Goal: Information Seeking & Learning: Learn about a topic

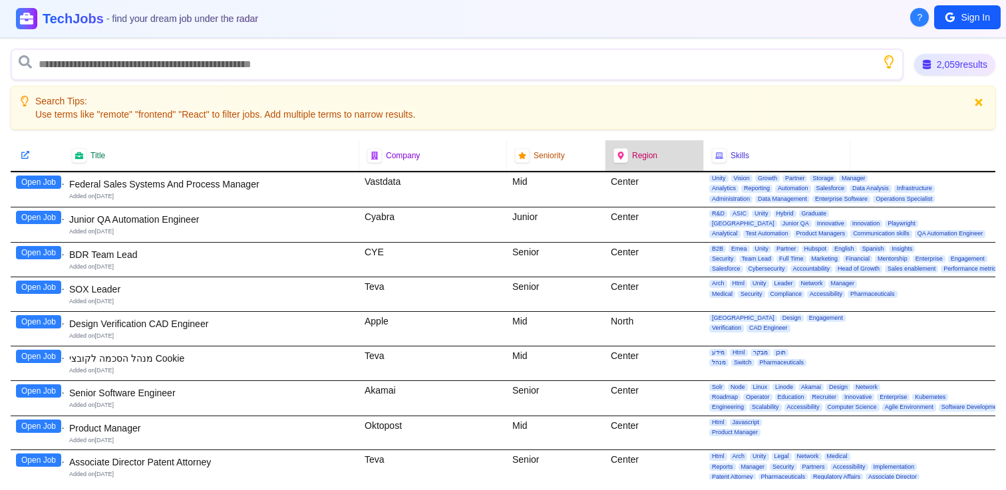
click at [634, 154] on span "Region" at bounding box center [644, 155] width 25 height 11
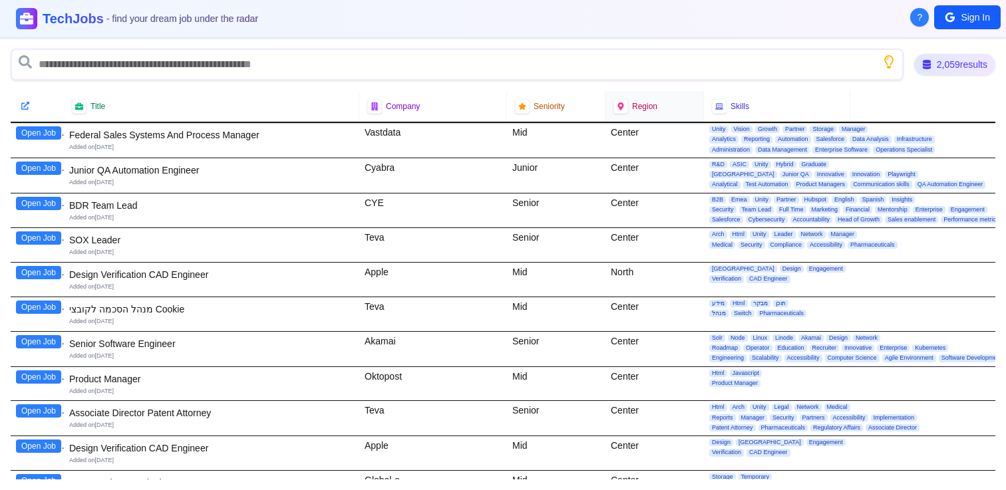
click at [643, 112] on div "Region" at bounding box center [654, 106] width 82 height 15
click at [620, 106] on icon at bounding box center [620, 106] width 9 height 9
click at [637, 99] on div "Region" at bounding box center [654, 106] width 82 height 15
click at [926, 66] on icon at bounding box center [930, 65] width 9 height 9
click at [919, 71] on div "2,059 results" at bounding box center [954, 65] width 83 height 22
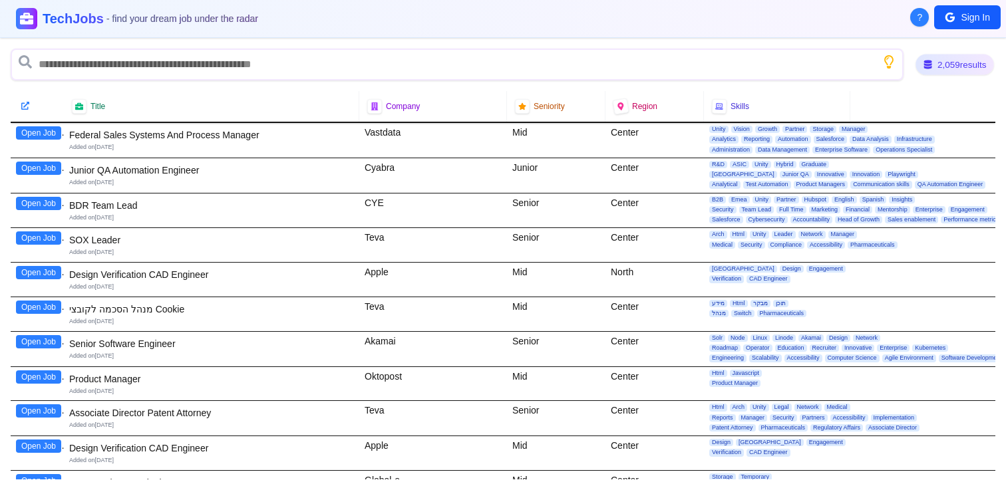
click at [919, 71] on div "2,059 results" at bounding box center [955, 65] width 79 height 21
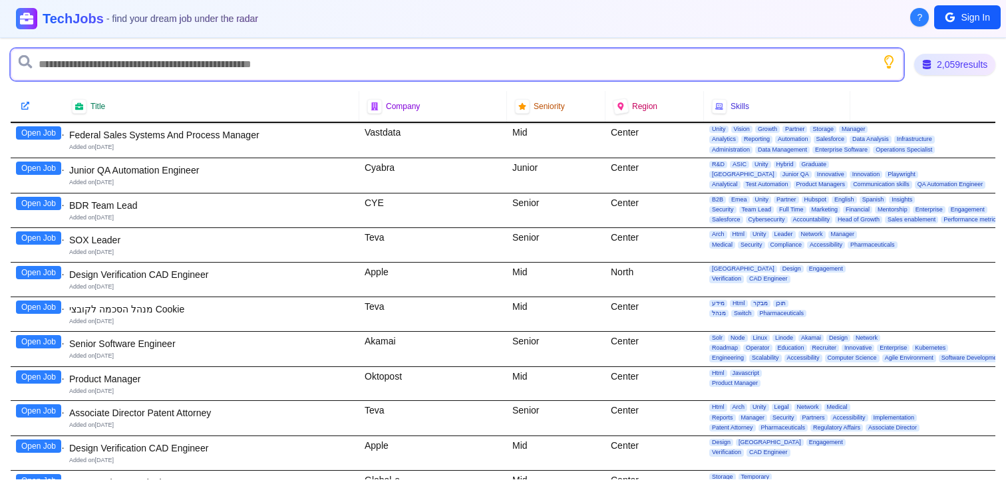
click at [780, 73] on input "text" at bounding box center [457, 65] width 893 height 32
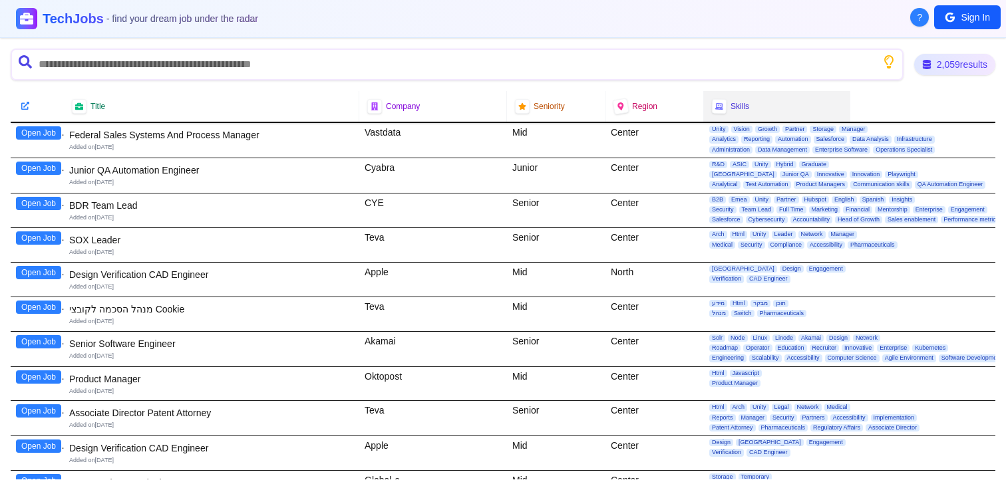
click at [742, 110] on span "Skills" at bounding box center [740, 106] width 19 height 11
click at [922, 21] on button "?" at bounding box center [919, 17] width 19 height 19
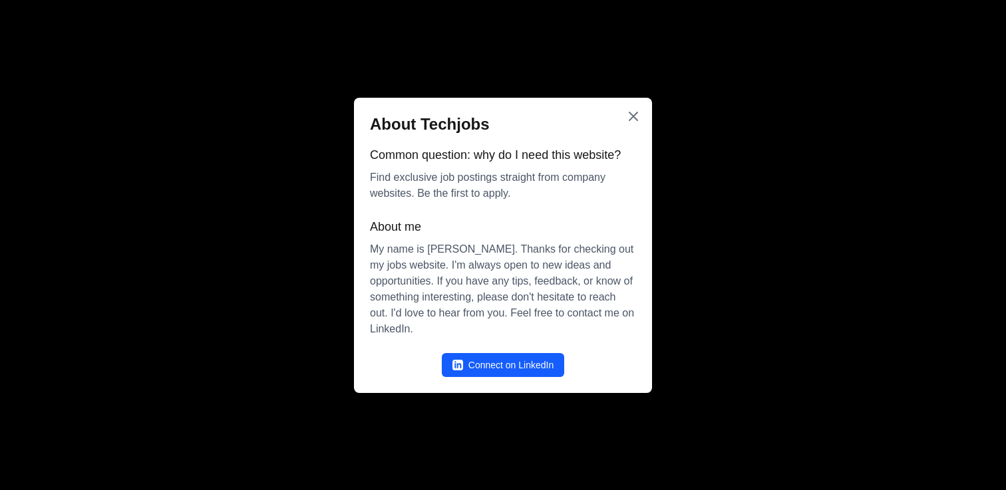
click at [869, 92] on div at bounding box center [503, 245] width 1006 height 490
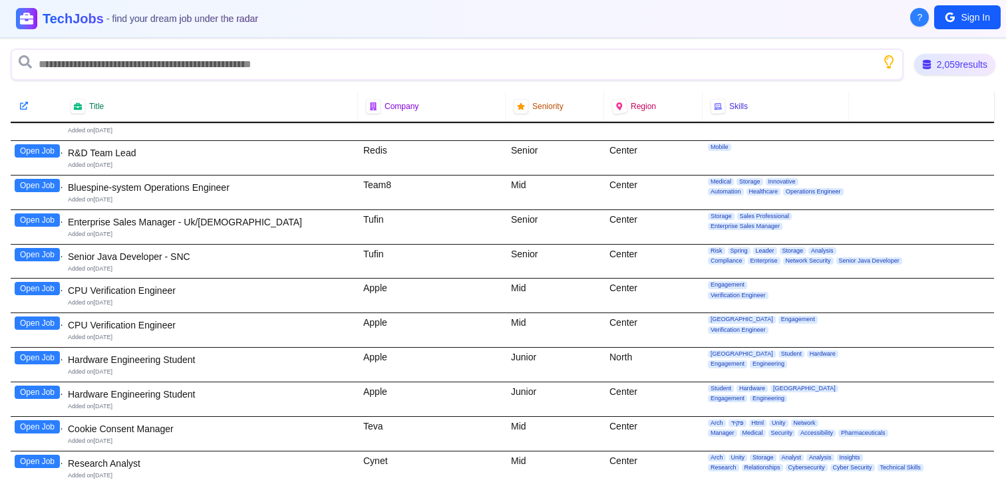
scroll to position [631, 1]
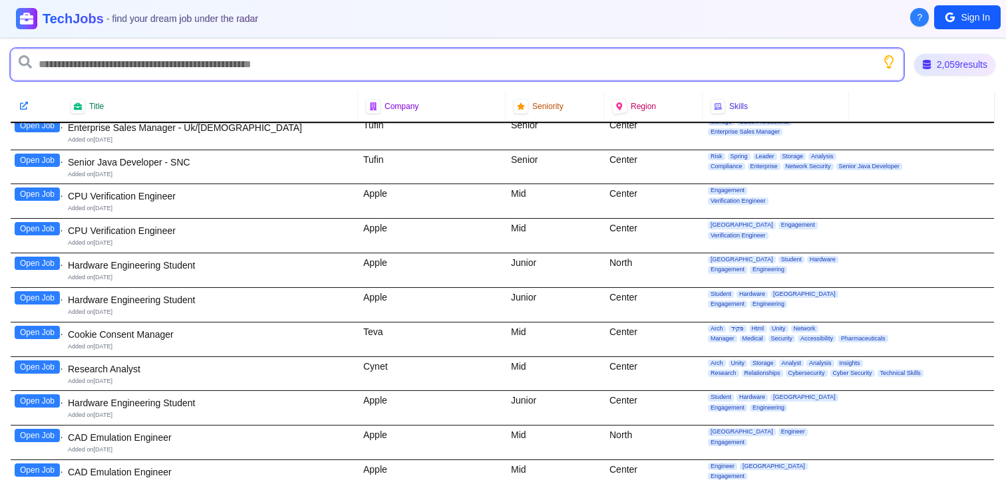
click at [478, 65] on input "text" at bounding box center [457, 65] width 893 height 32
type input "*****"
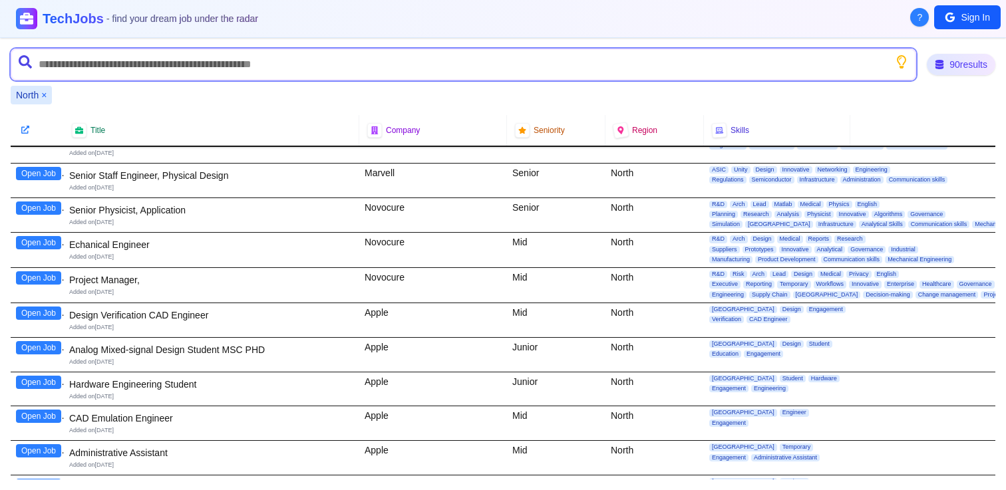
scroll to position [0, 0]
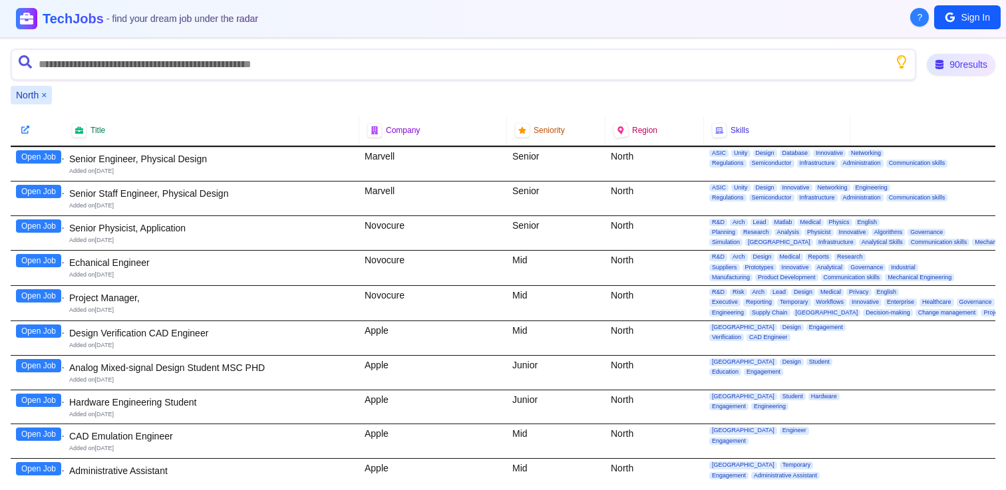
click at [384, 228] on div "Novocure" at bounding box center [433, 233] width 148 height 35
click at [428, 287] on div "Novocure" at bounding box center [433, 303] width 148 height 35
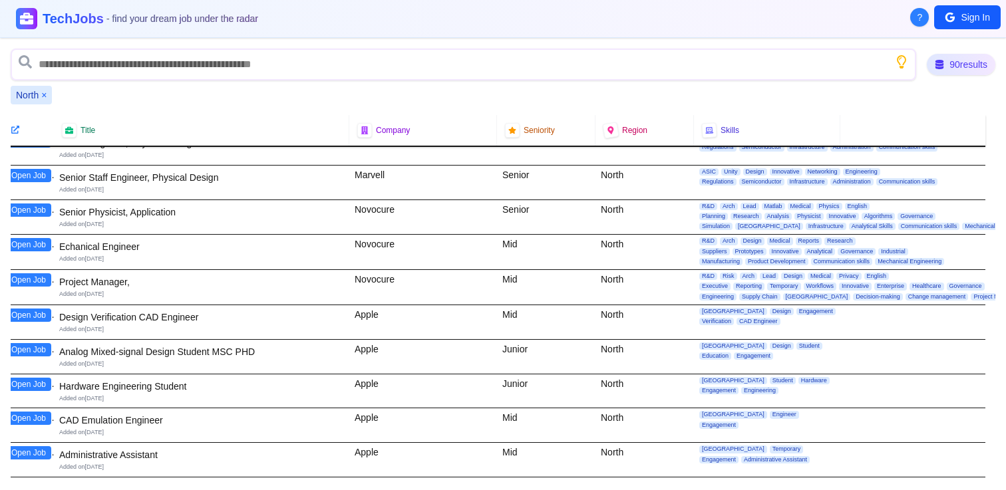
scroll to position [0, 10]
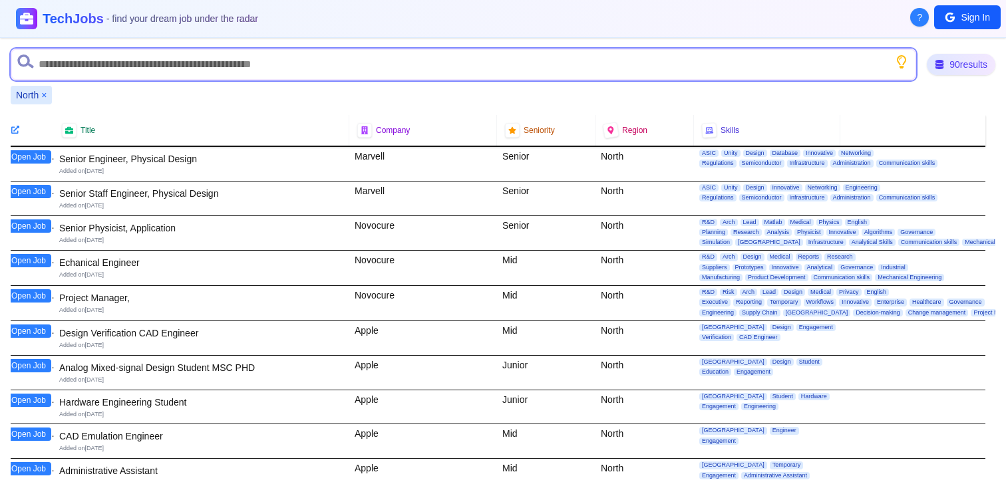
click at [312, 76] on input "text" at bounding box center [464, 65] width 906 height 32
type input "*******"
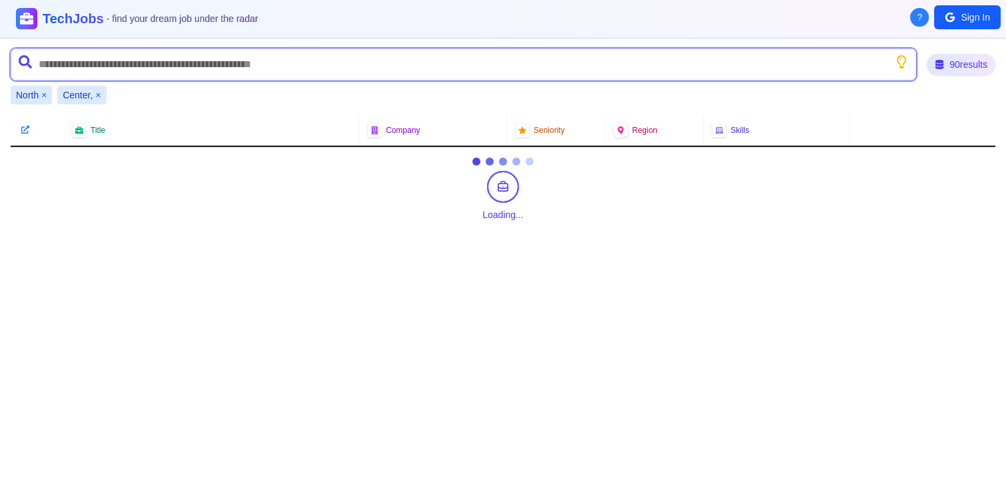
scroll to position [0, 0]
type input "*"
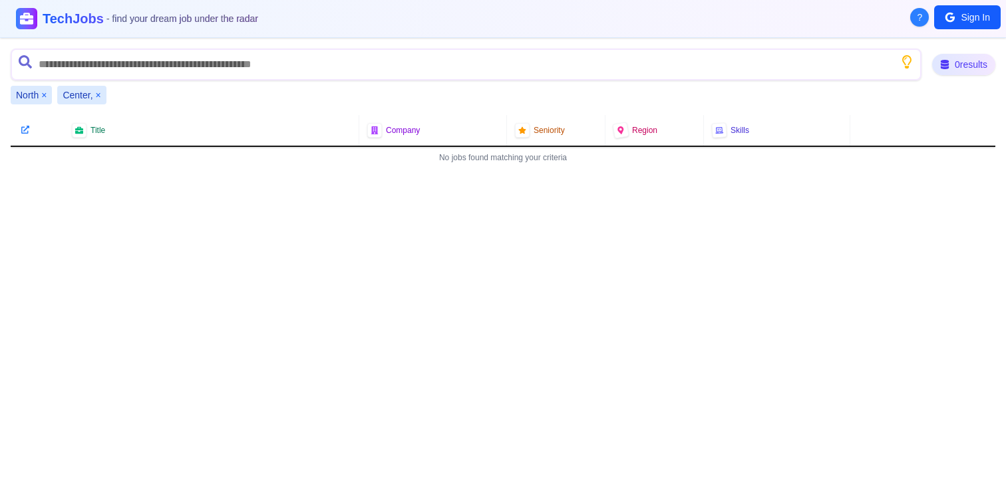
click at [100, 96] on button "×" at bounding box center [98, 94] width 5 height 13
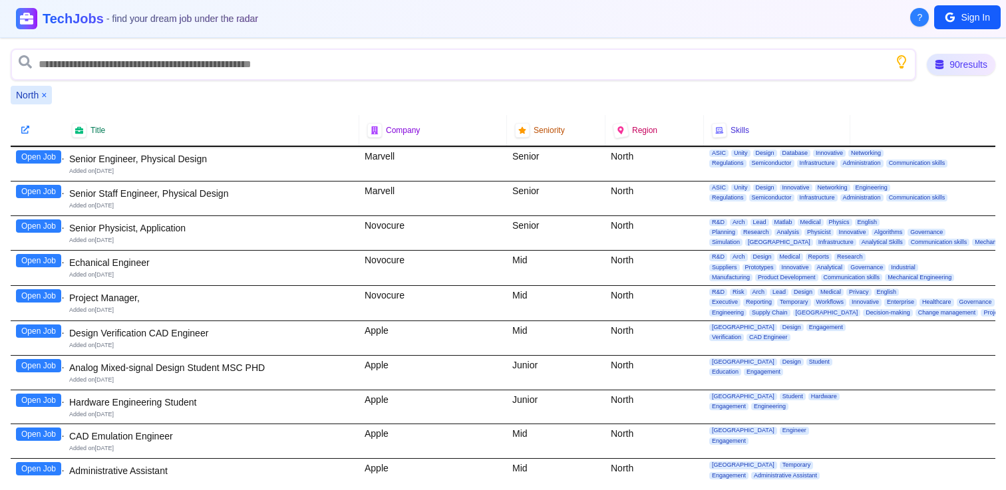
click at [47, 96] on div "North ×" at bounding box center [31, 95] width 41 height 19
click at [46, 96] on button "×" at bounding box center [43, 94] width 5 height 13
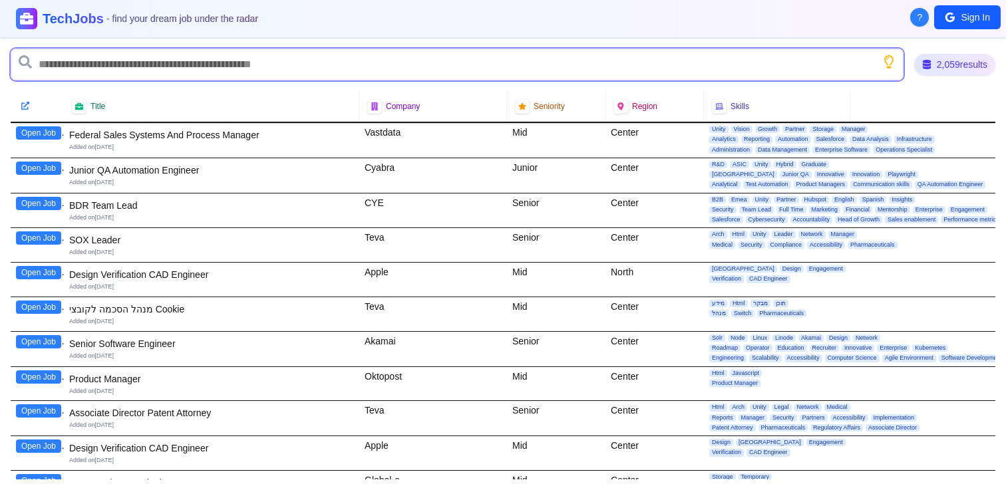
click at [81, 67] on input "text" at bounding box center [457, 65] width 893 height 32
type input "******"
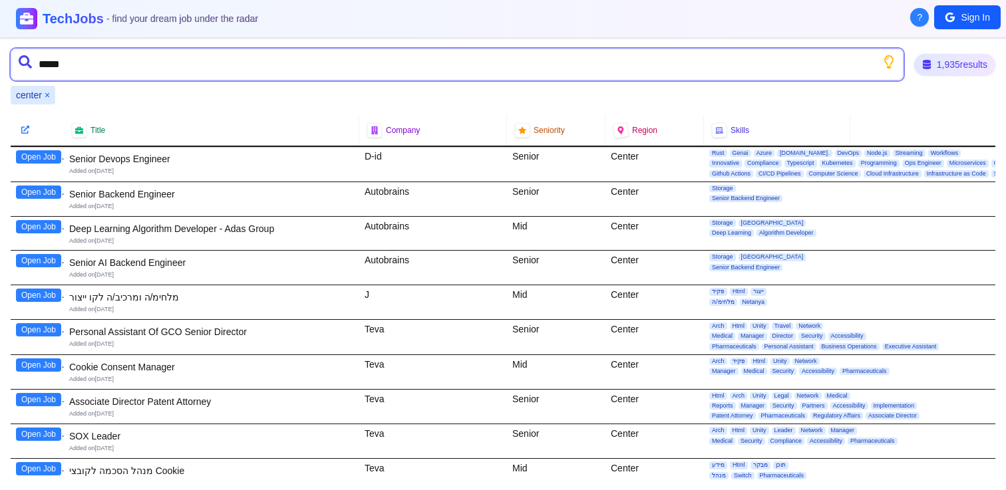
type input "******"
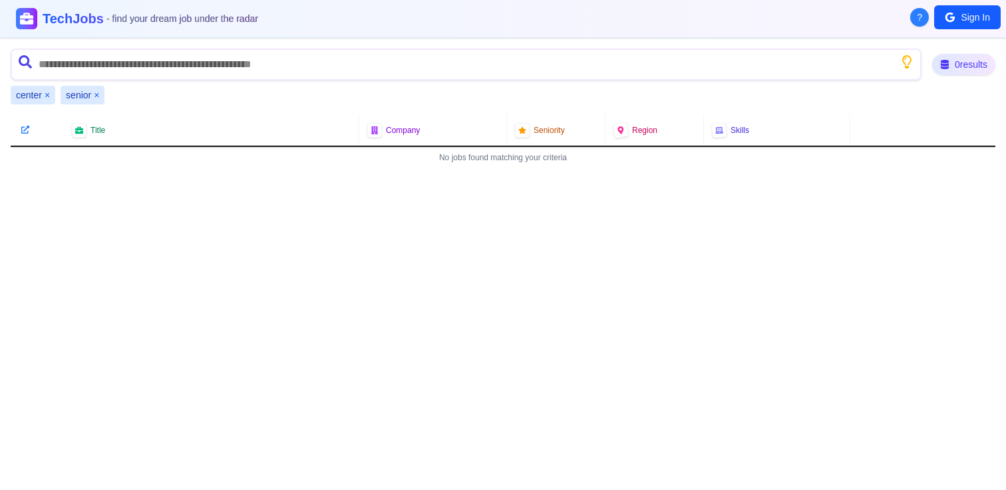
click at [47, 95] on button "×" at bounding box center [47, 94] width 5 height 13
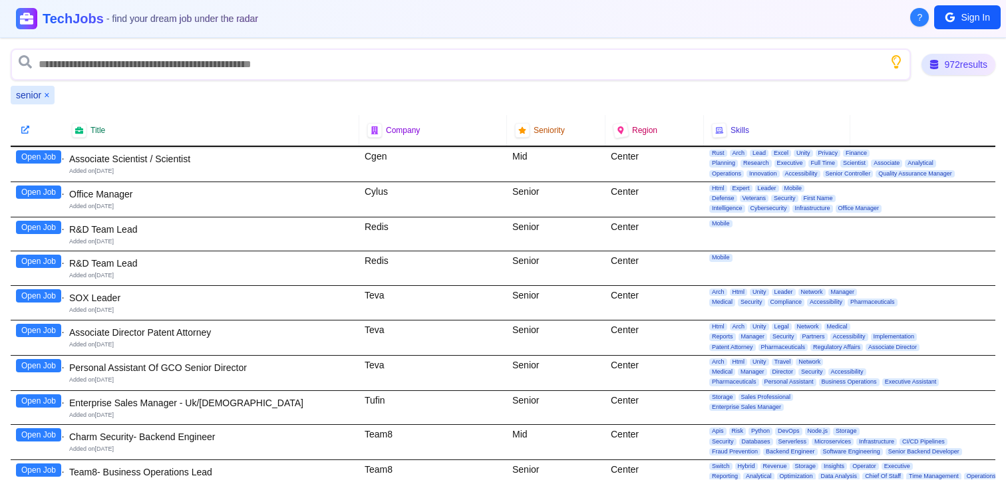
click at [47, 95] on button "×" at bounding box center [46, 94] width 5 height 13
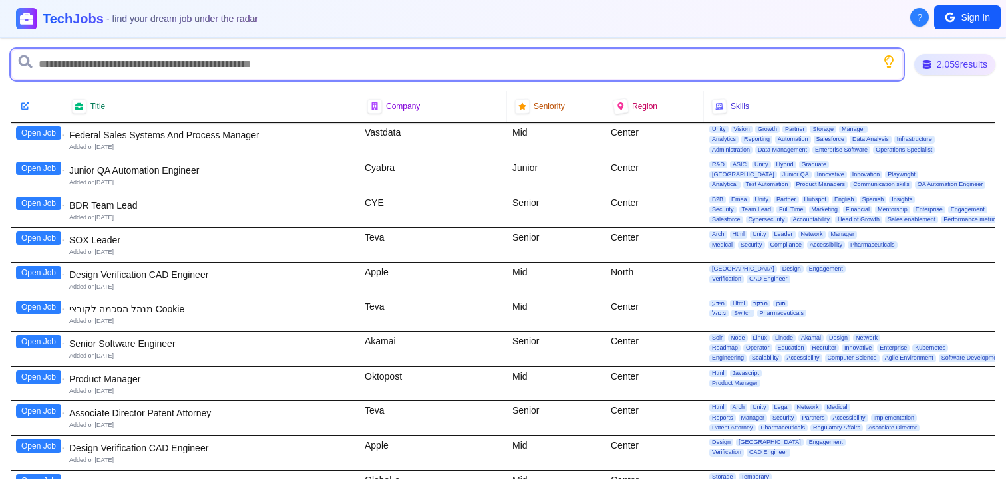
click at [101, 64] on input "text" at bounding box center [457, 65] width 893 height 32
type input "*******"
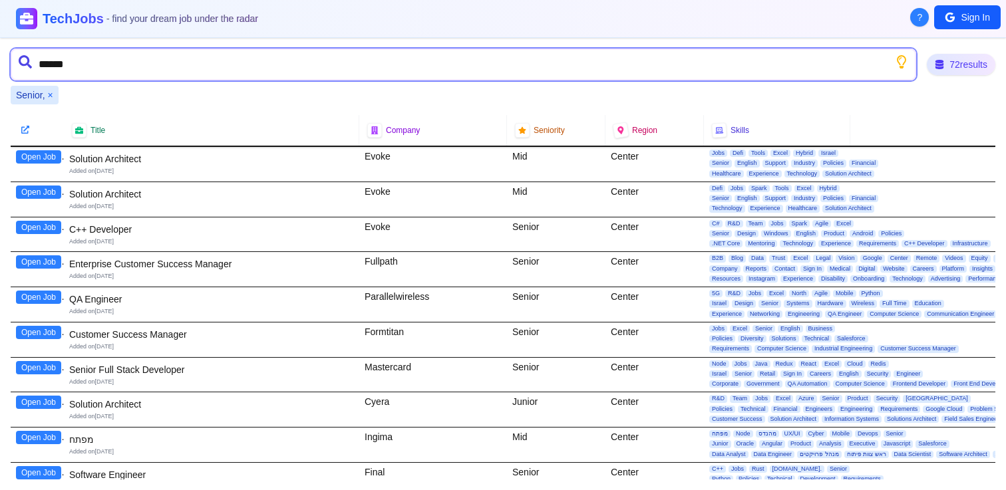
type input "*******"
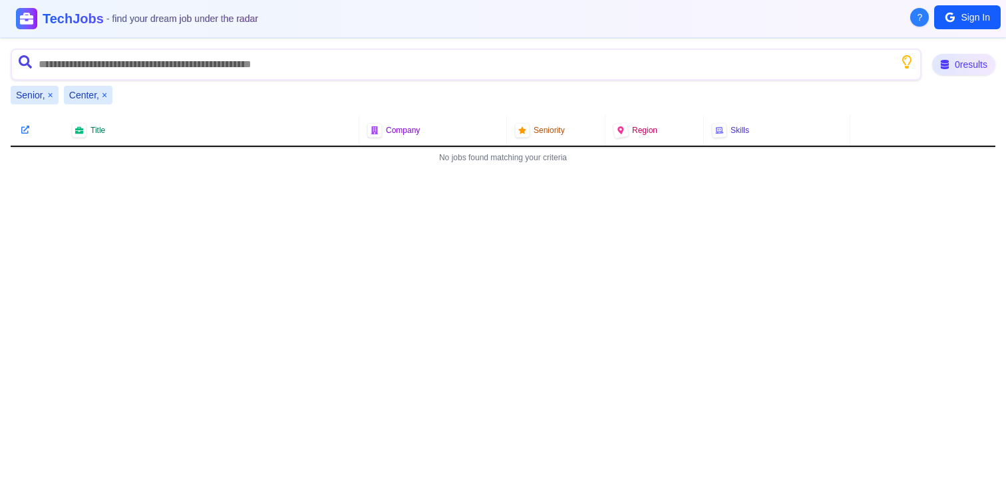
click at [52, 93] on button "×" at bounding box center [50, 94] width 5 height 13
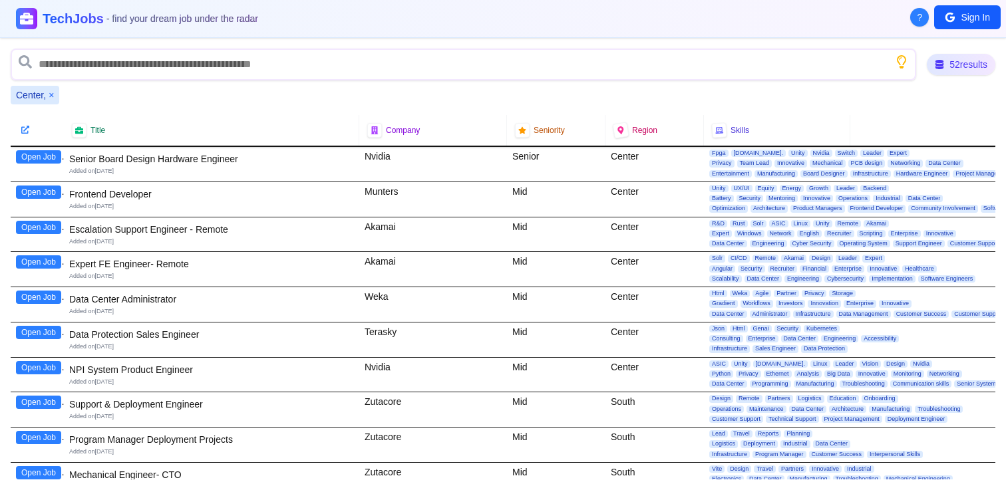
click at [51, 93] on button "×" at bounding box center [51, 94] width 5 height 13
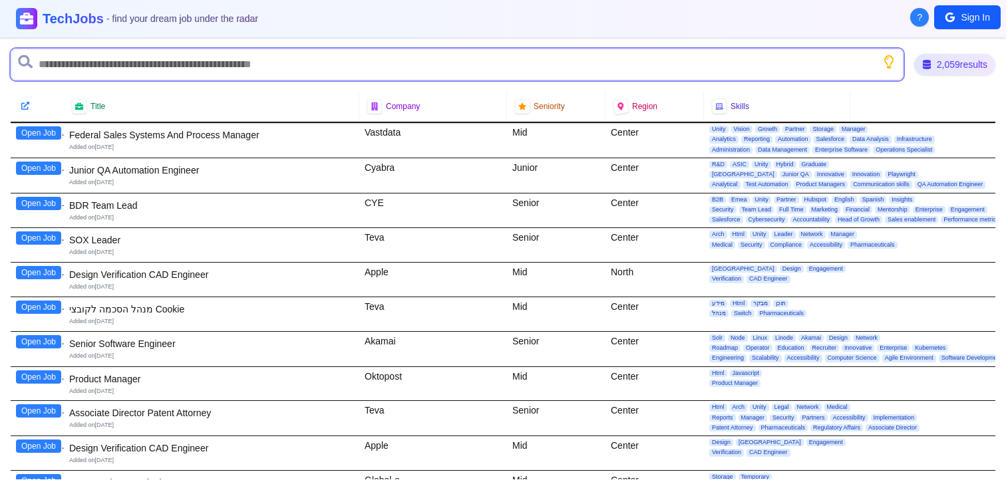
click at [79, 73] on input "text" at bounding box center [457, 65] width 893 height 32
type input "*******"
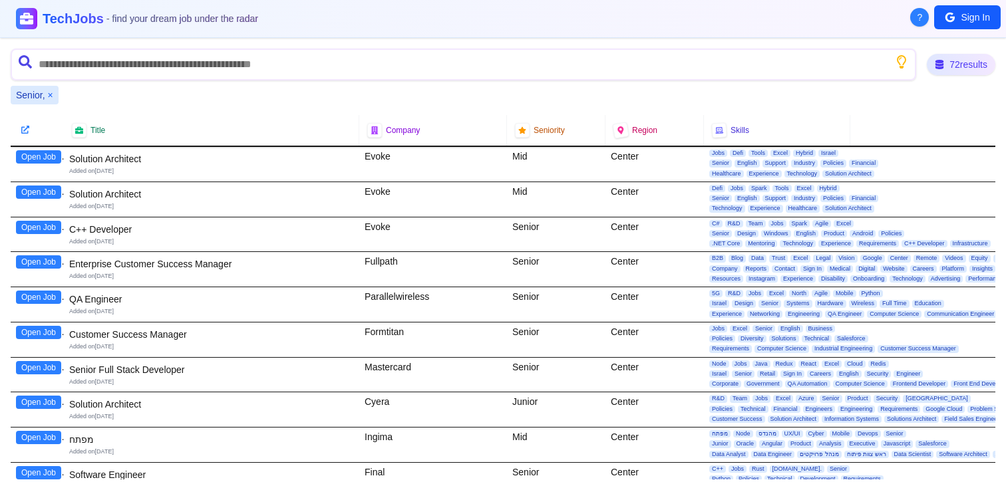
click at [50, 92] on button "×" at bounding box center [50, 94] width 5 height 13
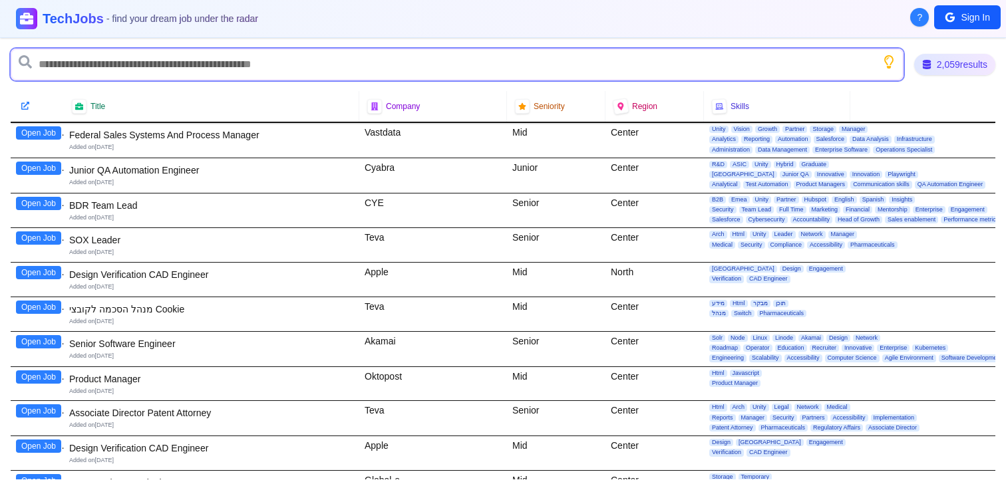
click at [73, 68] on input "text" at bounding box center [457, 65] width 893 height 32
type input "******"
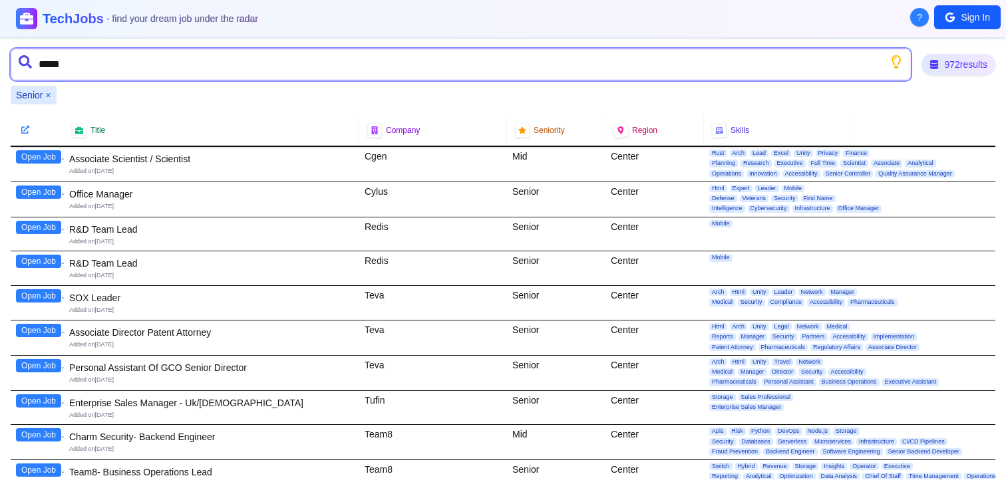
type input "******"
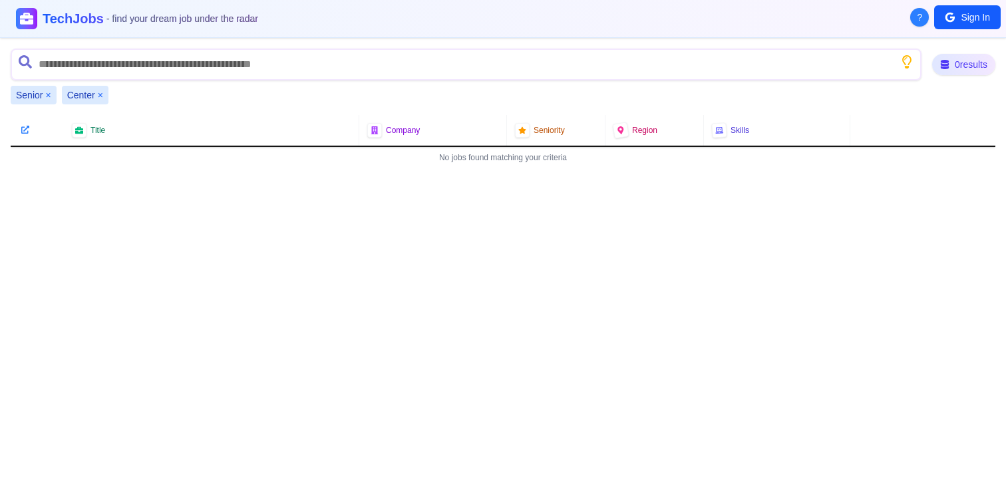
click at [102, 94] on button "×" at bounding box center [100, 94] width 5 height 13
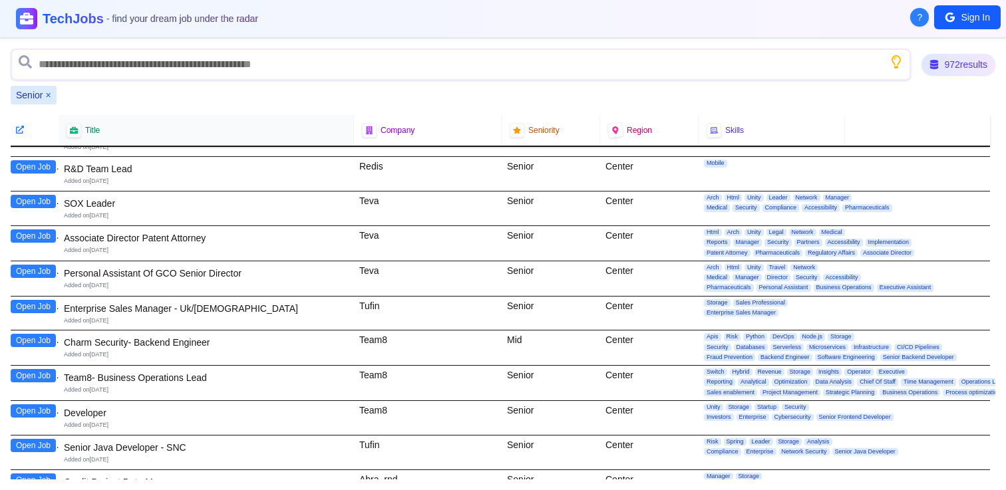
scroll to position [96, 5]
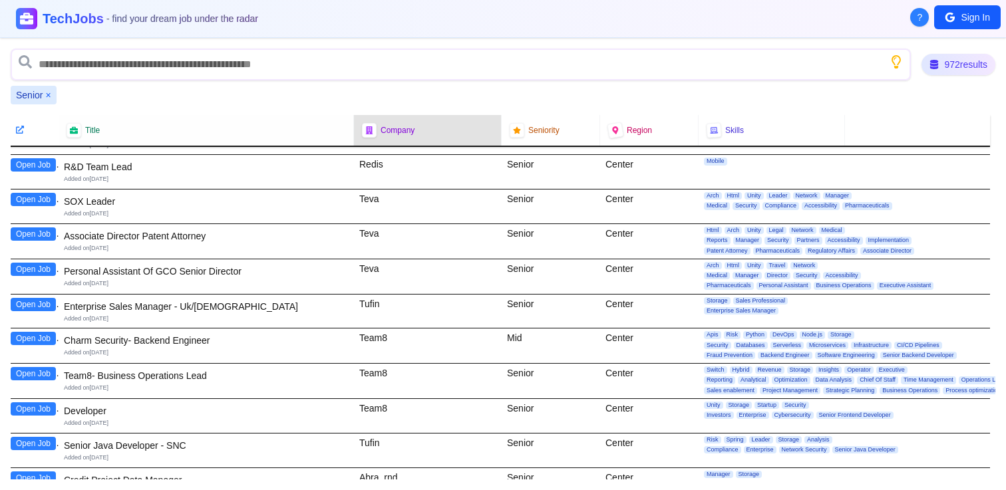
click at [383, 133] on span "Company" at bounding box center [398, 130] width 34 height 11
click at [375, 133] on div at bounding box center [369, 130] width 17 height 17
click at [372, 132] on icon at bounding box center [369, 130] width 8 height 9
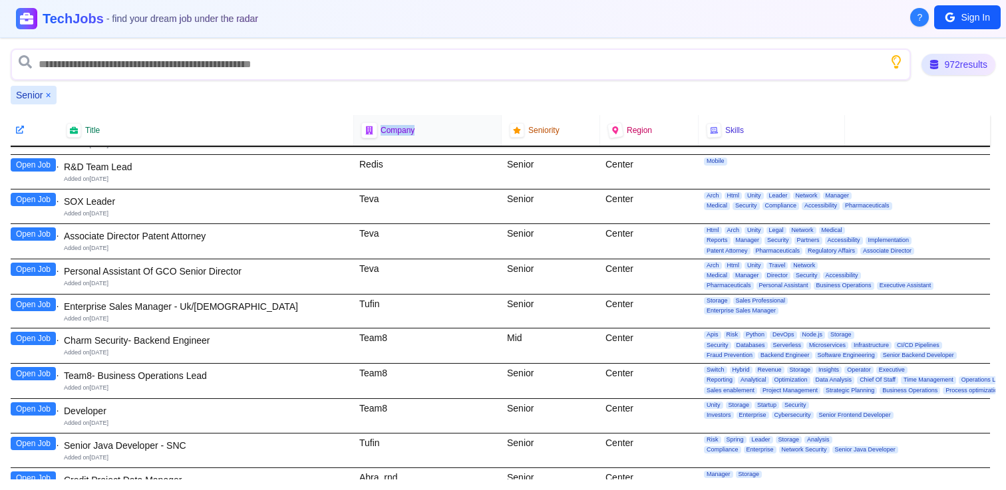
click at [372, 132] on icon at bounding box center [369, 130] width 8 height 9
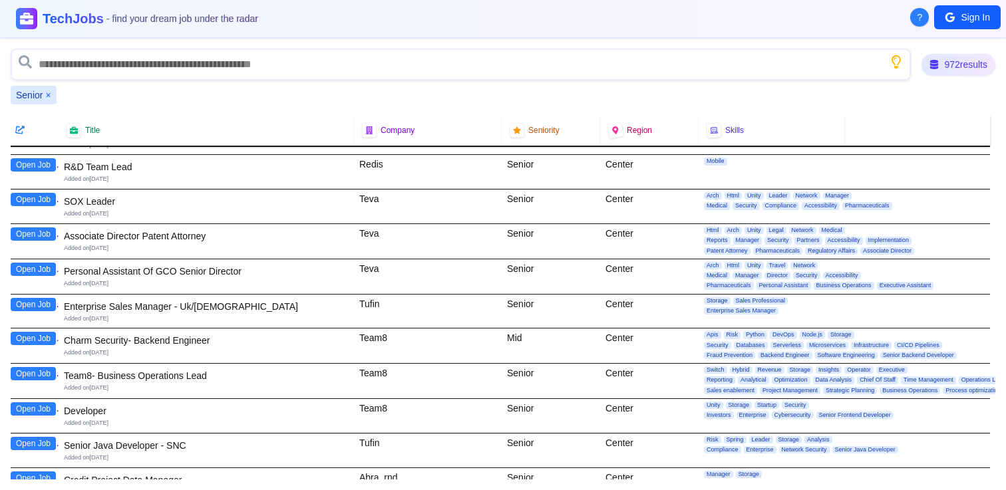
click at [18, 133] on icon at bounding box center [19, 129] width 9 height 9
click at [29, 136] on div at bounding box center [31, 130] width 53 height 31
click at [230, 128] on div "Title" at bounding box center [206, 130] width 279 height 15
click at [230, 132] on div "Title" at bounding box center [206, 130] width 279 height 15
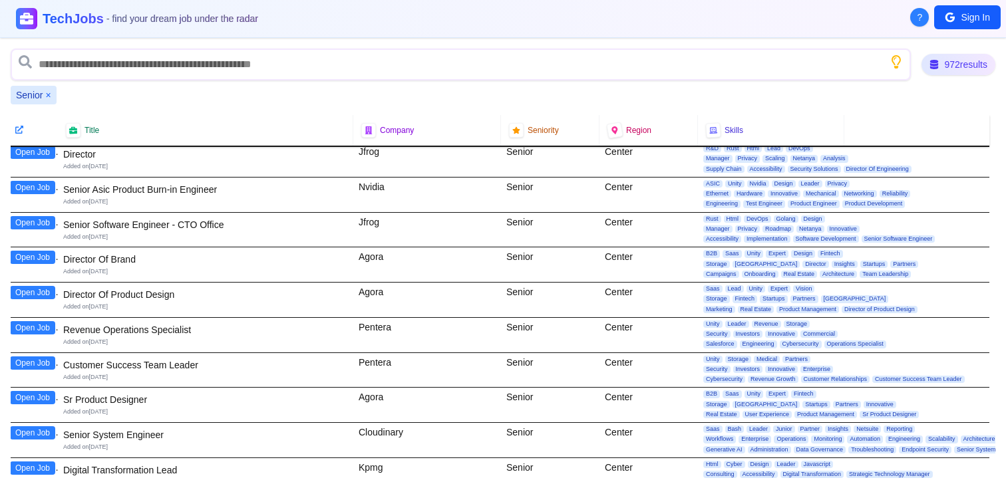
scroll to position [1361, 6]
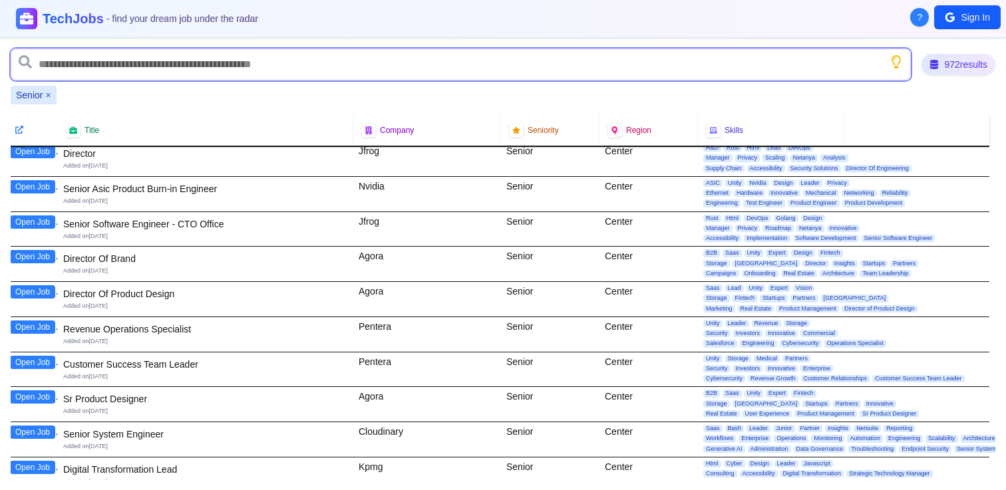
click at [387, 59] on input "text" at bounding box center [461, 65] width 900 height 32
type input "*********"
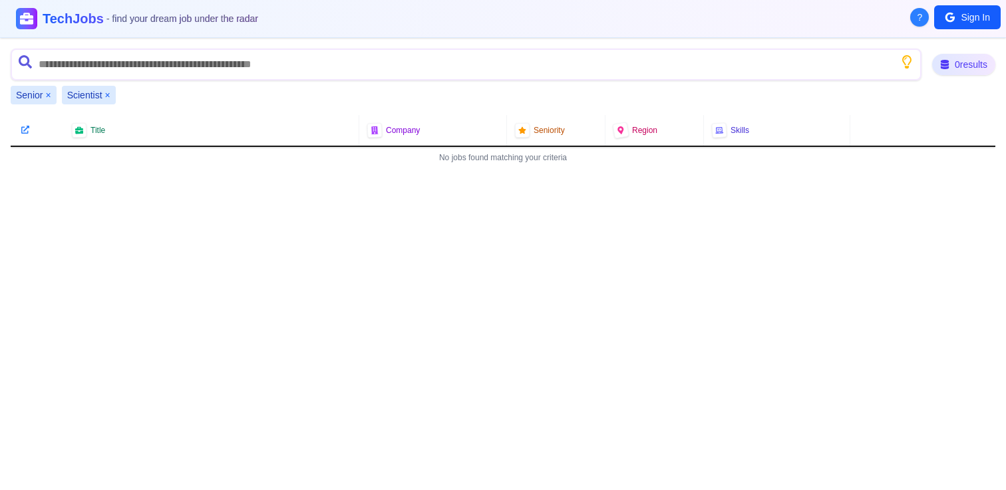
click at [49, 96] on button "×" at bounding box center [47, 94] width 5 height 13
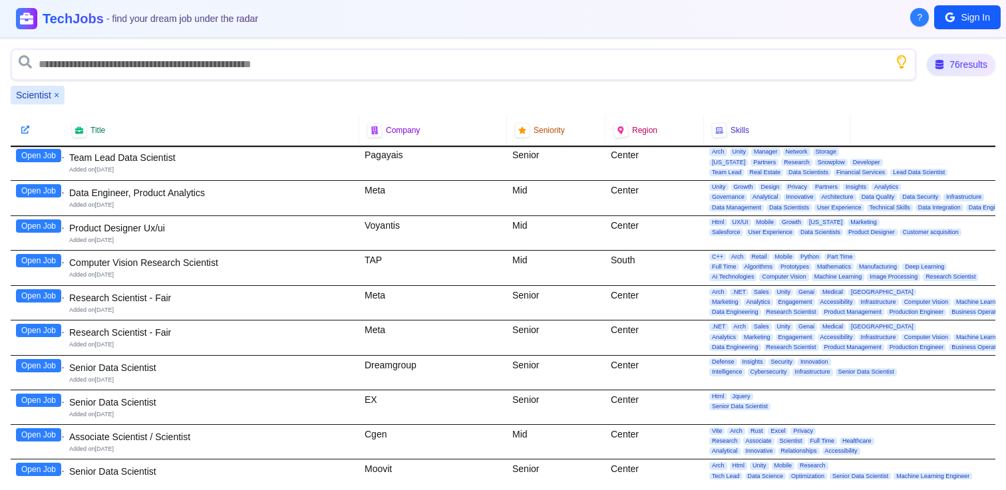
scroll to position [800, 0]
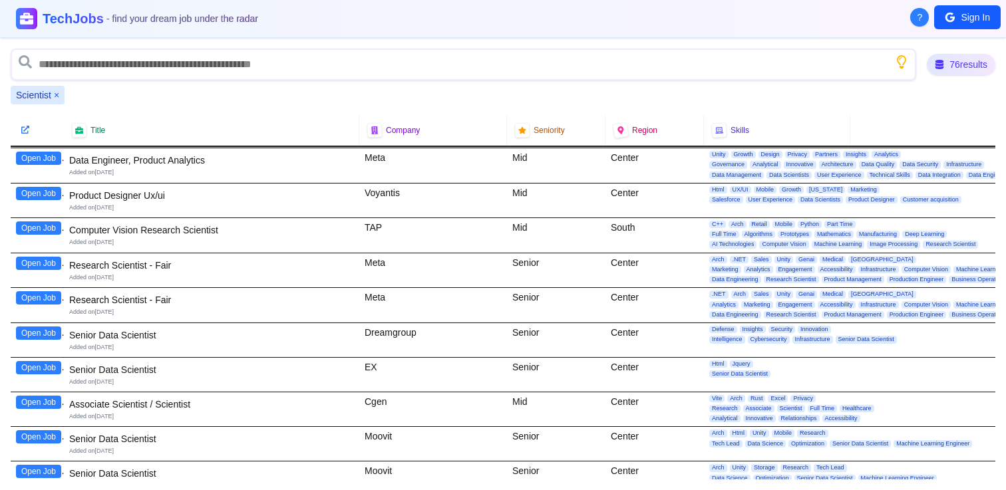
click at [34, 297] on button "Open Job" at bounding box center [38, 297] width 45 height 13
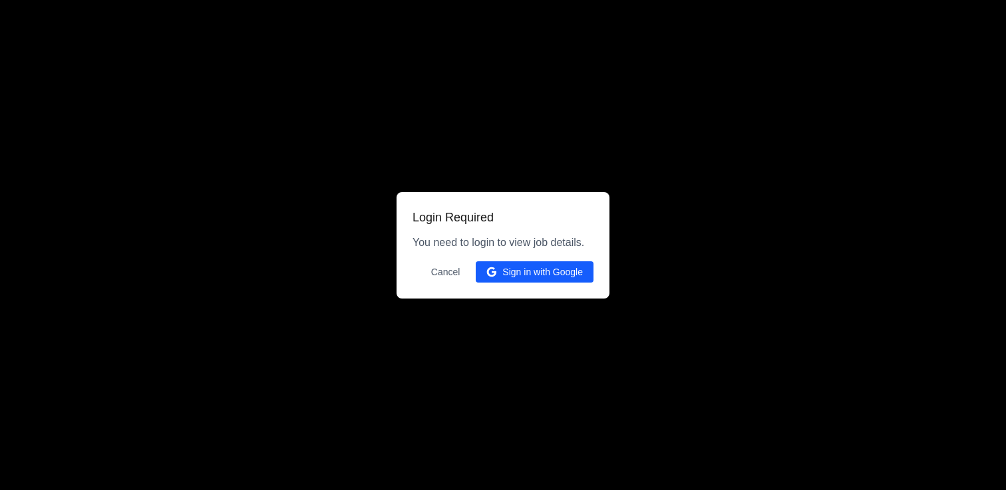
click at [455, 267] on button "Cancel" at bounding box center [445, 271] width 45 height 21
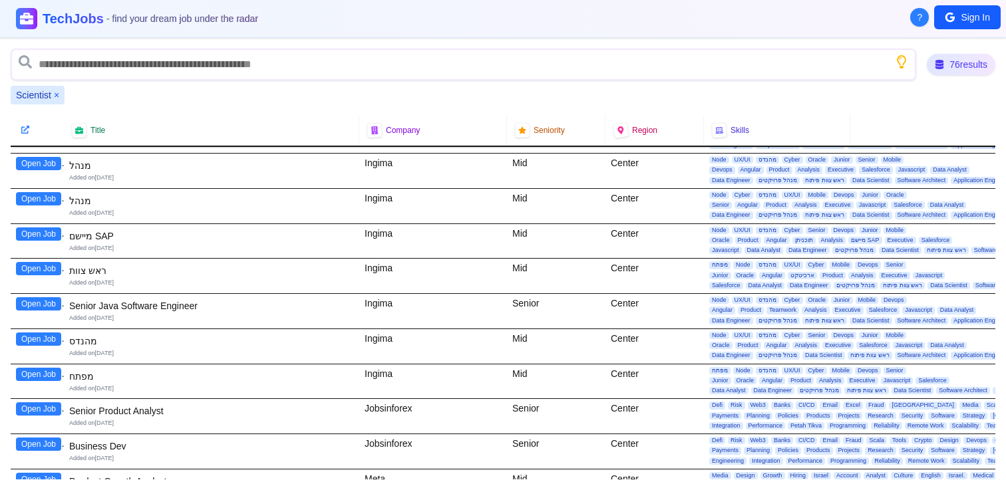
scroll to position [2345, 0]
